Goal: Task Accomplishment & Management: Manage account settings

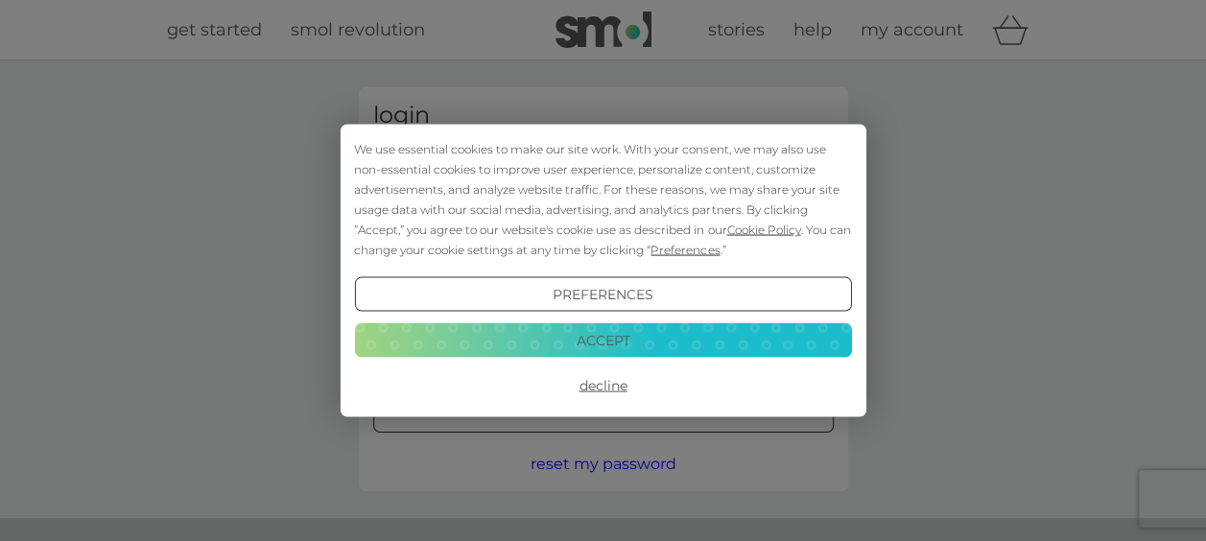
type input "[EMAIL_ADDRESS][DOMAIN_NAME]"
click at [599, 336] on button "Accept" at bounding box center [602, 339] width 497 height 35
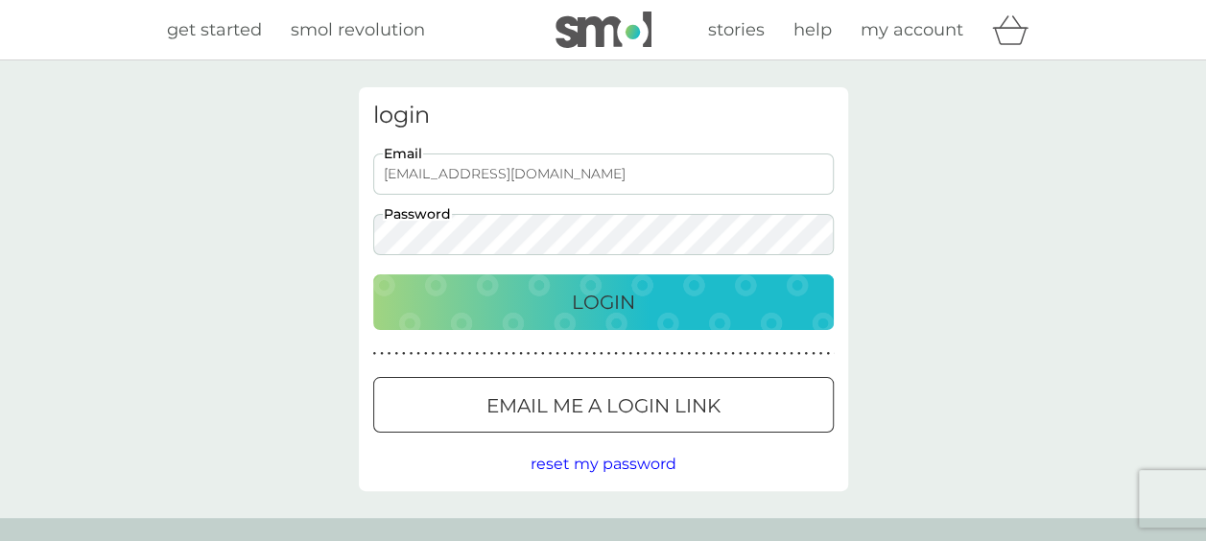
click at [597, 317] on p "Login" at bounding box center [603, 302] width 63 height 31
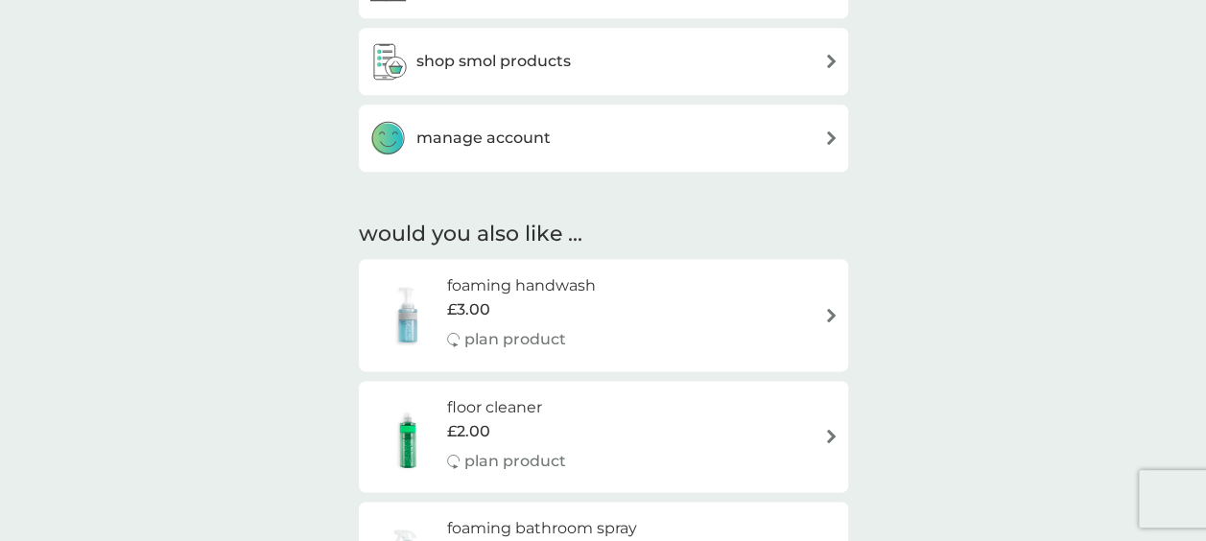
scroll to position [1075, 0]
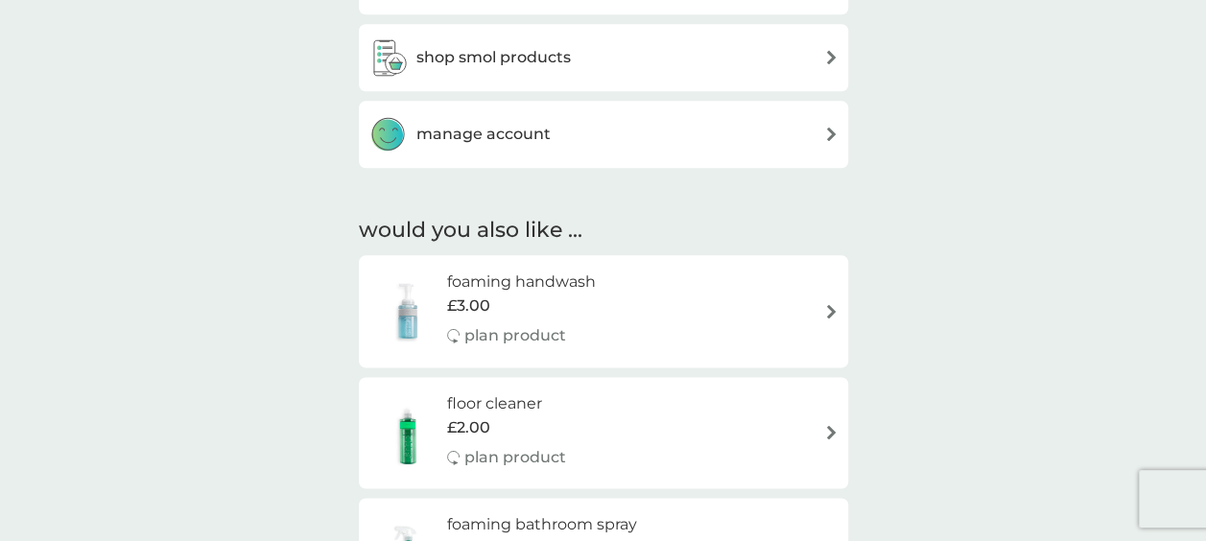
click at [631, 139] on div "manage account" at bounding box center [603, 134] width 470 height 38
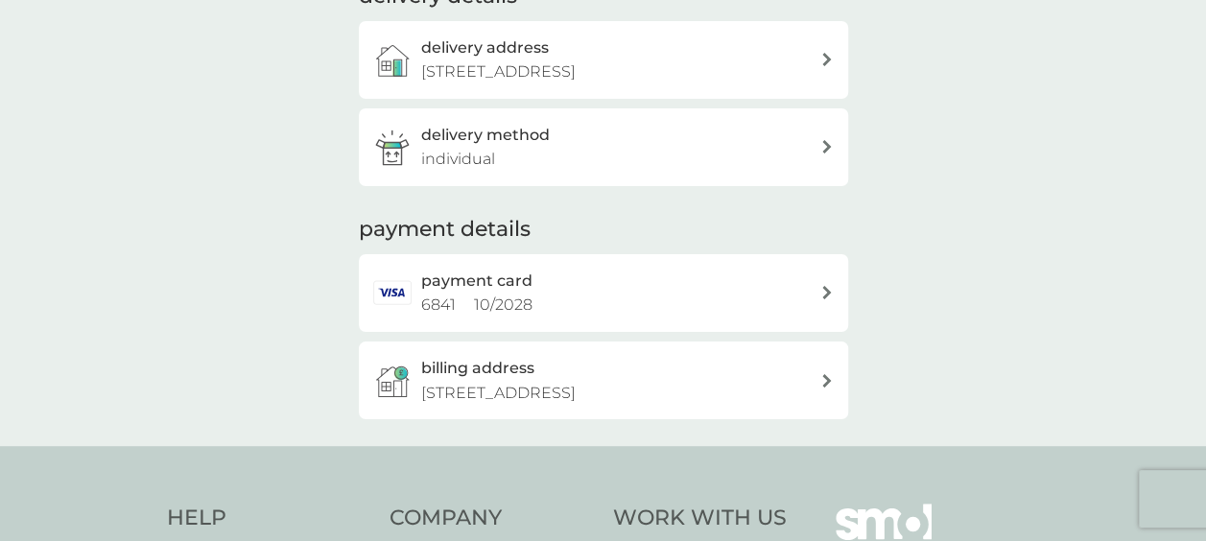
scroll to position [314, 0]
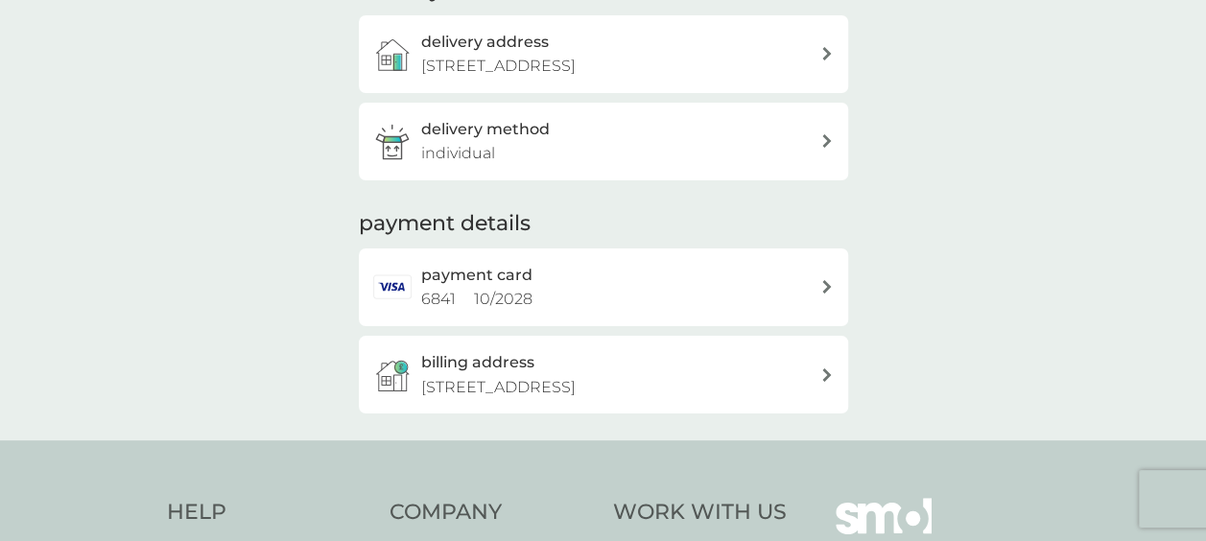
click at [627, 286] on div "payment card 6841 10 / 2028" at bounding box center [620, 287] width 399 height 49
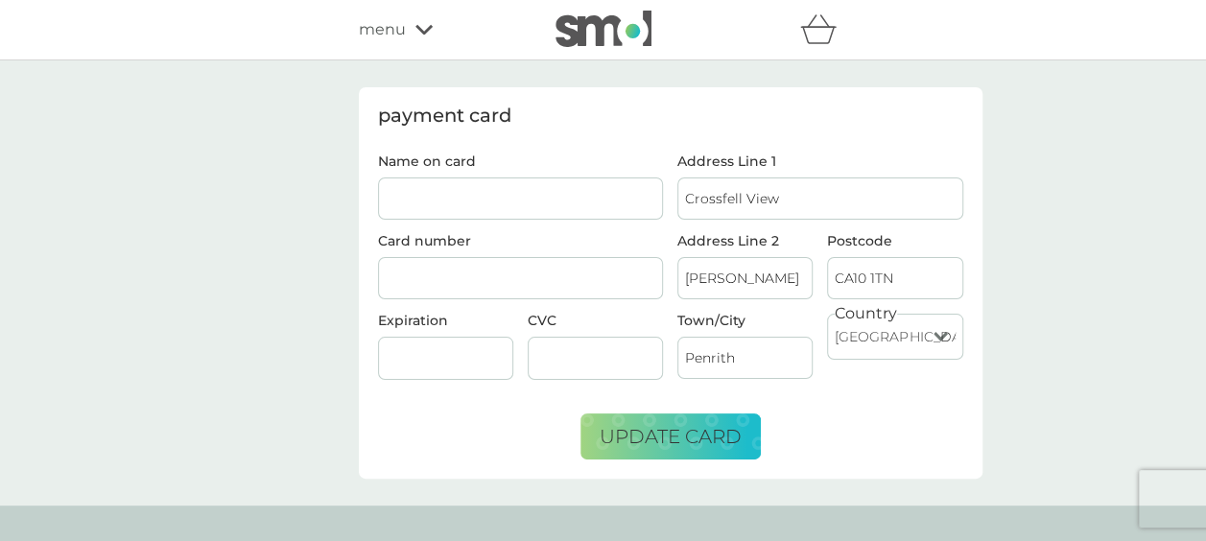
click at [299, 275] on div "payment card Name on card Card number Expiration CVC Address Line 1 Crossfell V…" at bounding box center [603, 282] width 1206 height 445
